Goal: Information Seeking & Learning: Learn about a topic

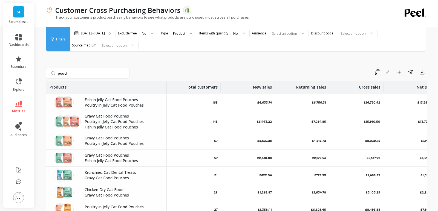
scroll to position [0, 0]
click at [19, 111] on span "metrics" at bounding box center [18, 111] width 13 height 4
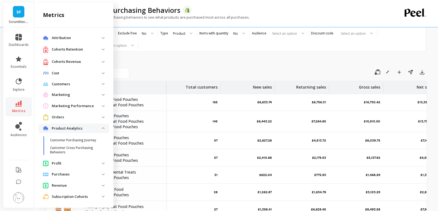
click at [90, 128] on p "Product Analytics" at bounding box center [77, 128] width 50 height 5
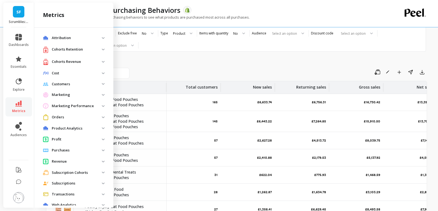
click at [71, 50] on p "Cohorts Retention" at bounding box center [77, 49] width 50 height 5
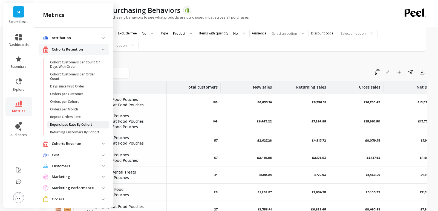
click at [64, 127] on link "Repurchase Rate By Cohort" at bounding box center [78, 125] width 62 height 8
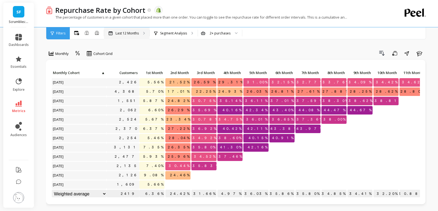
click at [125, 31] on p "Last 12 Months" at bounding box center [127, 33] width 23 height 4
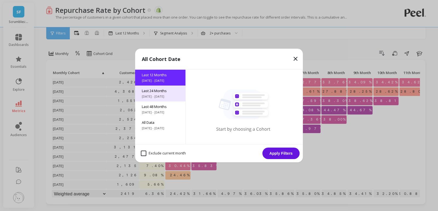
click at [158, 95] on span "[DATE] - [DATE]" at bounding box center [160, 96] width 37 height 4
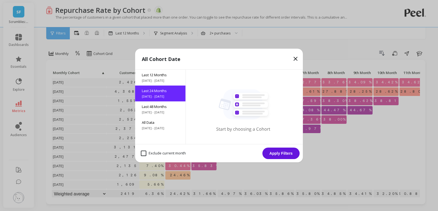
click at [145, 154] on month "Exclude current month" at bounding box center [163, 153] width 45 height 5
checkbox month "true"
click at [282, 154] on button "Apply Filters" at bounding box center [280, 153] width 37 height 11
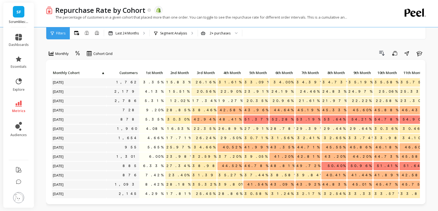
scroll to position [112, 0]
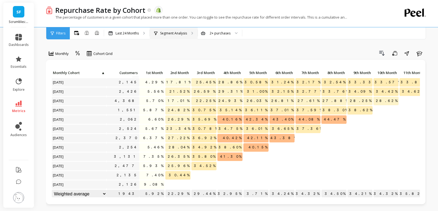
click at [190, 35] on div "Segment Analysis" at bounding box center [174, 33] width 48 height 12
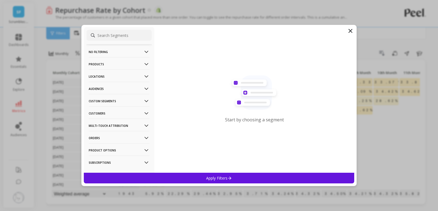
click at [119, 90] on p "Audiences" at bounding box center [119, 89] width 61 height 14
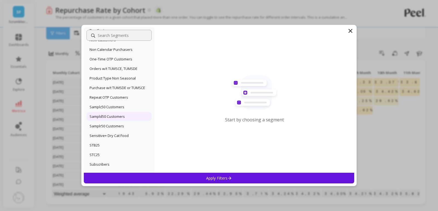
scroll to position [151, 0]
click at [106, 79] on p "Product Type Non Seasonal" at bounding box center [113, 78] width 46 height 5
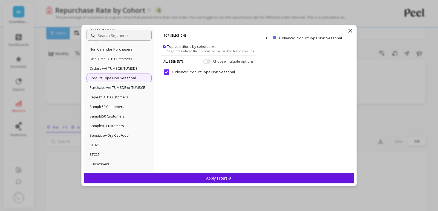
click at [193, 180] on div "Apply Filters" at bounding box center [219, 178] width 270 height 11
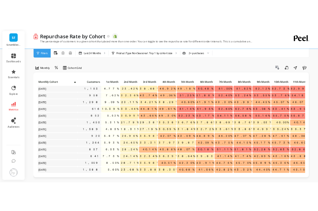
scroll to position [112, 0]
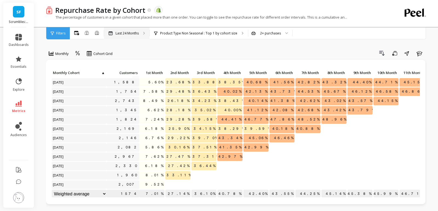
click at [138, 34] on p "Last 24 Months" at bounding box center [127, 33] width 23 height 4
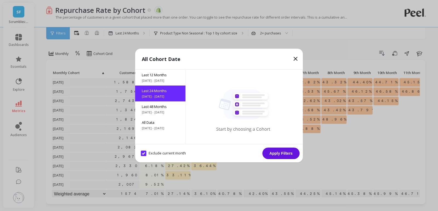
click at [295, 59] on icon at bounding box center [295, 59] width 7 height 7
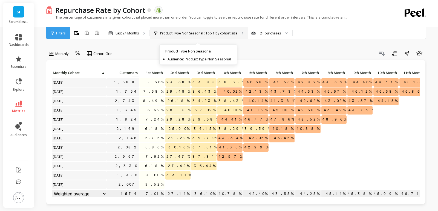
click at [176, 34] on p "Product Type Non Seasonal : Top 1 by cohort size" at bounding box center [198, 33] width 77 height 4
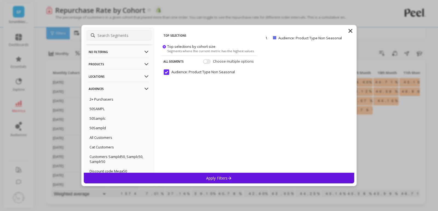
click at [112, 89] on p "Audiences" at bounding box center [119, 89] width 61 height 14
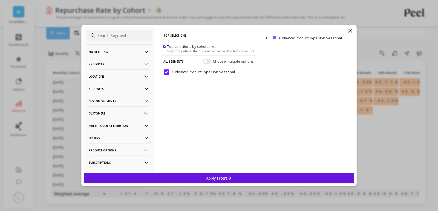
click at [114, 138] on p "Orders" at bounding box center [119, 138] width 61 height 14
click at [111, 148] on p "Discount Codes" at bounding box center [103, 148] width 26 height 5
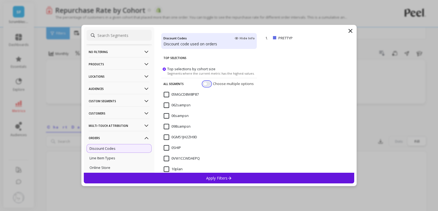
click at [207, 84] on button "button" at bounding box center [207, 84] width 8 height 5
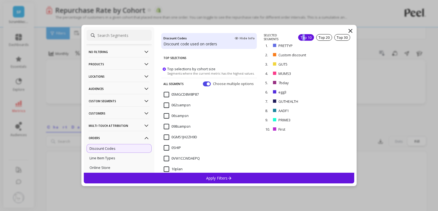
click at [303, 38] on div "Top 10" at bounding box center [306, 37] width 16 height 7
click at [246, 180] on div "Apply Filters" at bounding box center [219, 178] width 270 height 11
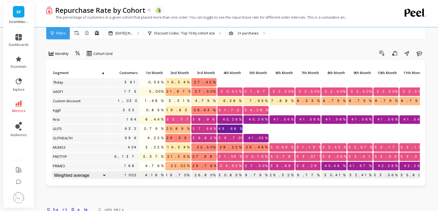
click at [284, 73] on span "6th Month" at bounding box center [281, 73] width 22 height 4
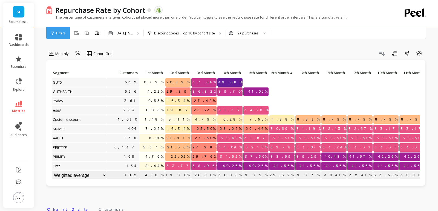
click at [284, 73] on span "6th Month" at bounding box center [279, 73] width 18 height 4
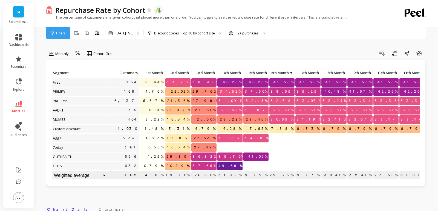
drag, startPoint x: 437, startPoint y: 48, endPoint x: 271, endPoint y: 49, distance: 165.3
click at [271, 49] on div "Repurchase Rate by Cohort The data you are viewing comes from: Shopify The perc…" at bounding box center [237, 214] width 401 height 428
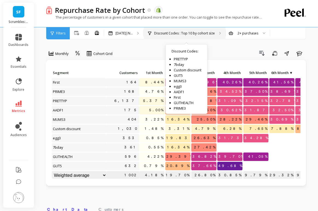
click at [184, 33] on p "Discount Codes : Top 10 by cohort size" at bounding box center [184, 33] width 61 height 4
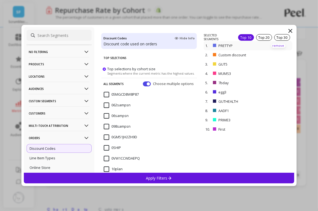
click at [279, 46] on p "remove" at bounding box center [279, 46] width 14 height 4
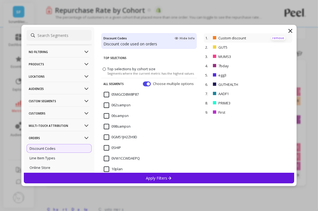
click at [278, 38] on p "remove" at bounding box center [279, 38] width 14 height 4
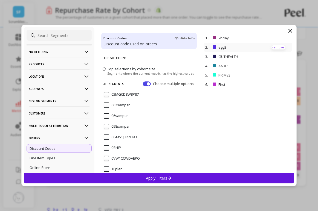
click at [278, 46] on p "remove" at bounding box center [279, 47] width 14 height 4
click at [278, 47] on p "remove" at bounding box center [279, 47] width 14 height 4
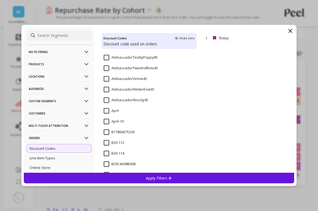
scroll to position [2148, 0]
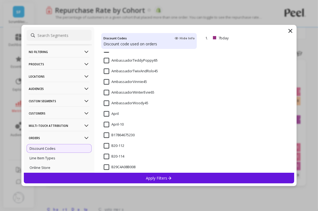
click at [107, 115] on input "April" at bounding box center [111, 113] width 15 height 5
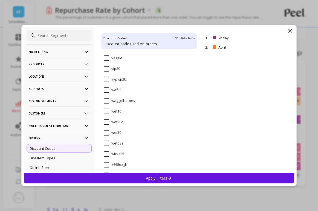
scroll to position [13404, 0]
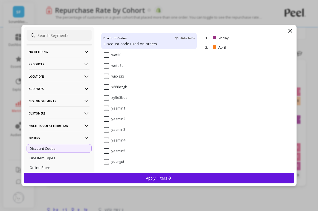
click at [107, 161] on input "yourgut" at bounding box center [114, 161] width 21 height 5
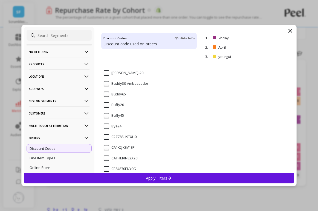
scroll to position [2719, 0]
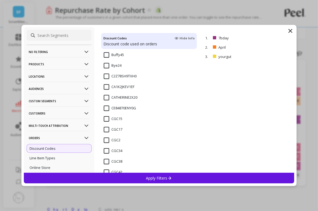
click at [107, 65] on input "Bye24" at bounding box center [113, 65] width 18 height 5
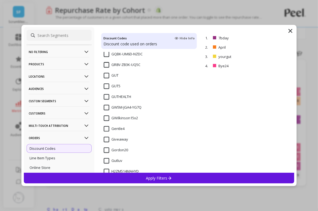
scroll to position [3745, 0]
click at [107, 86] on input "GUT5" at bounding box center [112, 85] width 17 height 5
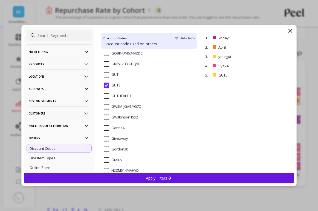
click at [146, 178] on p "Apply Filters" at bounding box center [159, 178] width 26 height 5
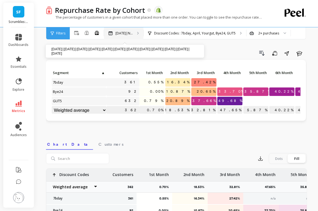
click at [123, 35] on p "[DATE]|N..." at bounding box center [124, 33] width 17 height 4
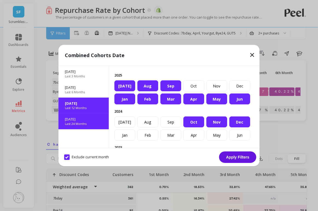
click at [84, 120] on p "[DATE]" at bounding box center [83, 119] width 37 height 5
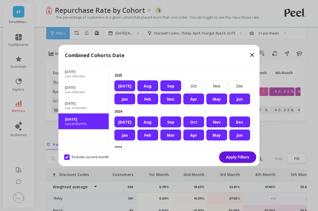
click at [228, 157] on button "Apply Filters" at bounding box center [237, 157] width 37 height 11
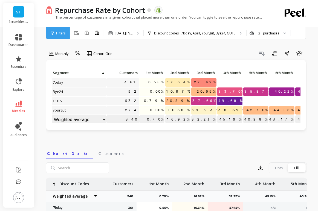
click at [282, 74] on span "6th Month" at bounding box center [281, 73] width 22 height 4
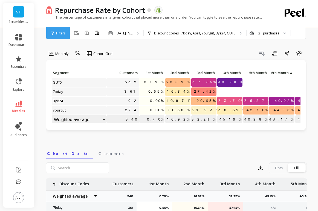
click at [282, 74] on span "6th Month" at bounding box center [279, 73] width 18 height 4
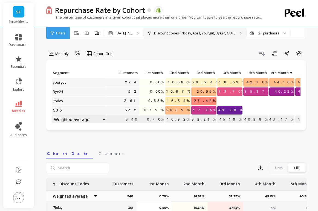
click at [230, 34] on p "Discount Codes : 7bday, April, Yourgut, Bye24, GUT5" at bounding box center [195, 33] width 82 height 4
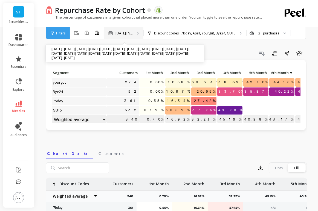
click at [122, 34] on p "[DATE]|N..." at bounding box center [124, 33] width 17 height 4
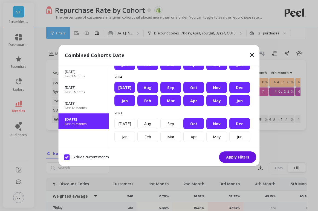
scroll to position [25, 0]
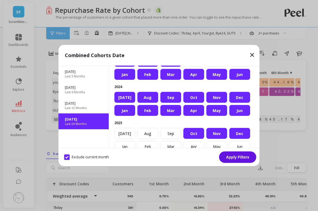
click at [252, 56] on icon at bounding box center [252, 54] width 3 height 3
